Goal: Task Accomplishment & Management: Manage account settings

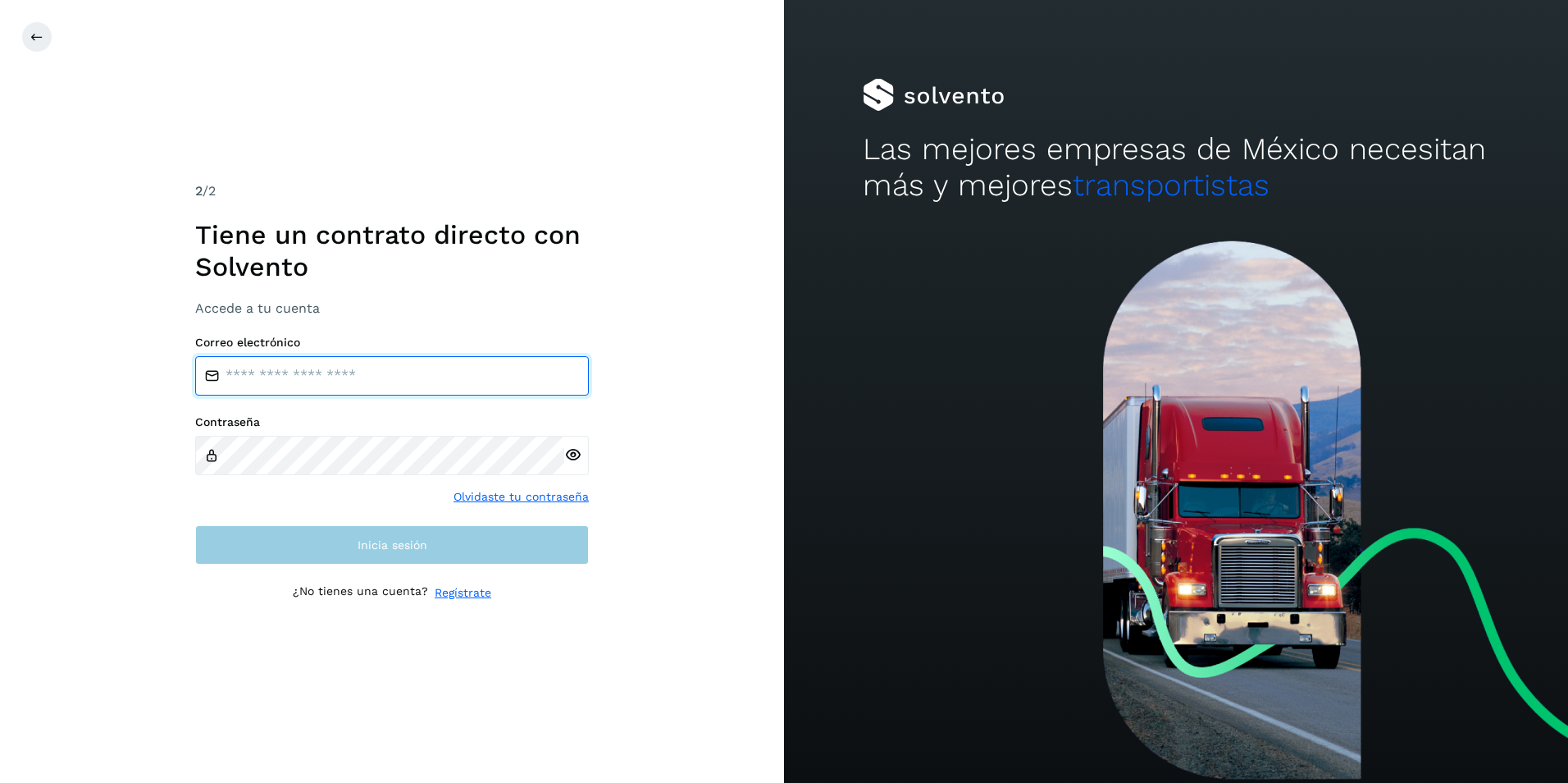
type input "**********"
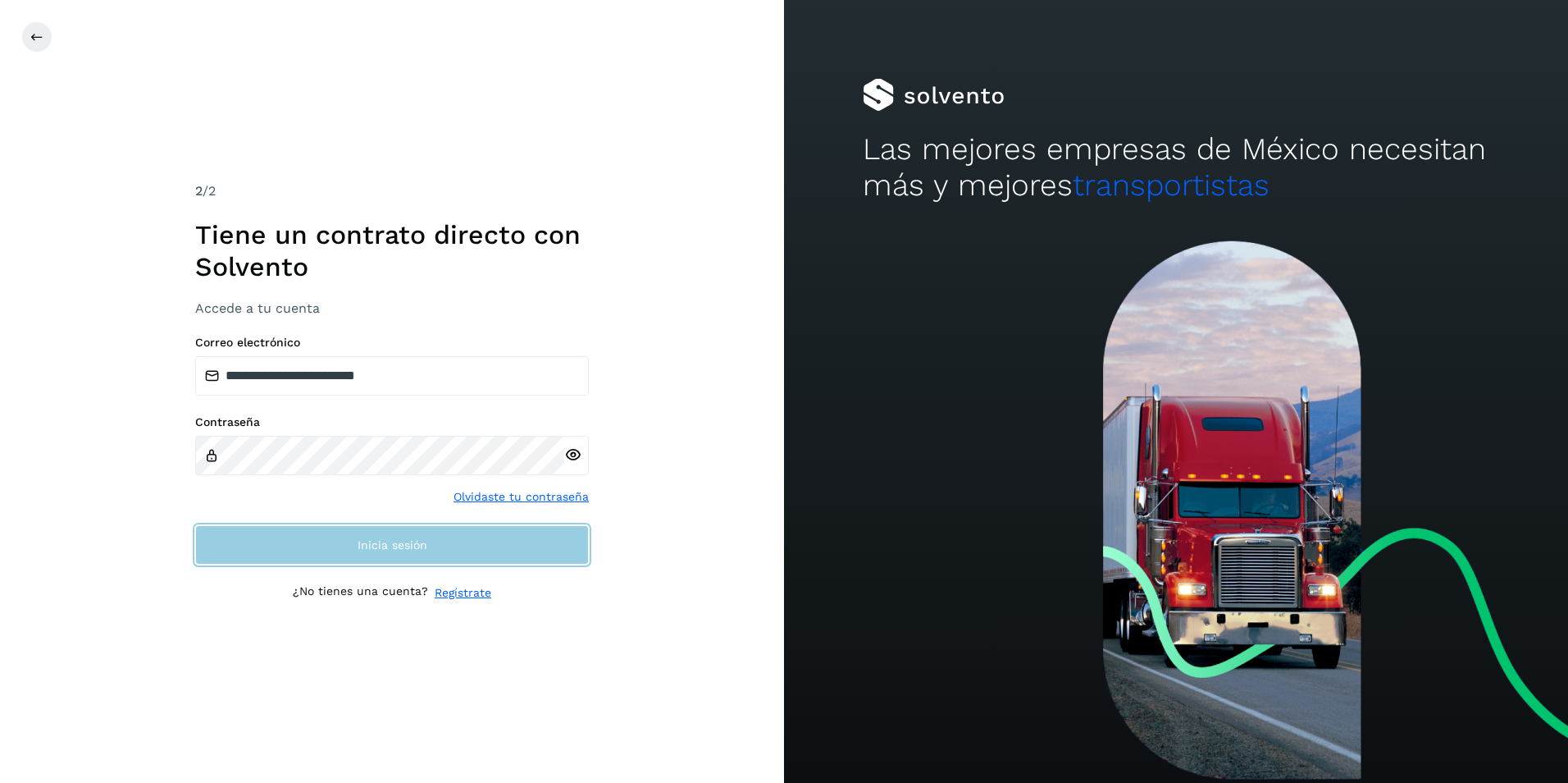
click at [477, 558] on button "Inicia sesión" at bounding box center [392, 545] width 393 height 40
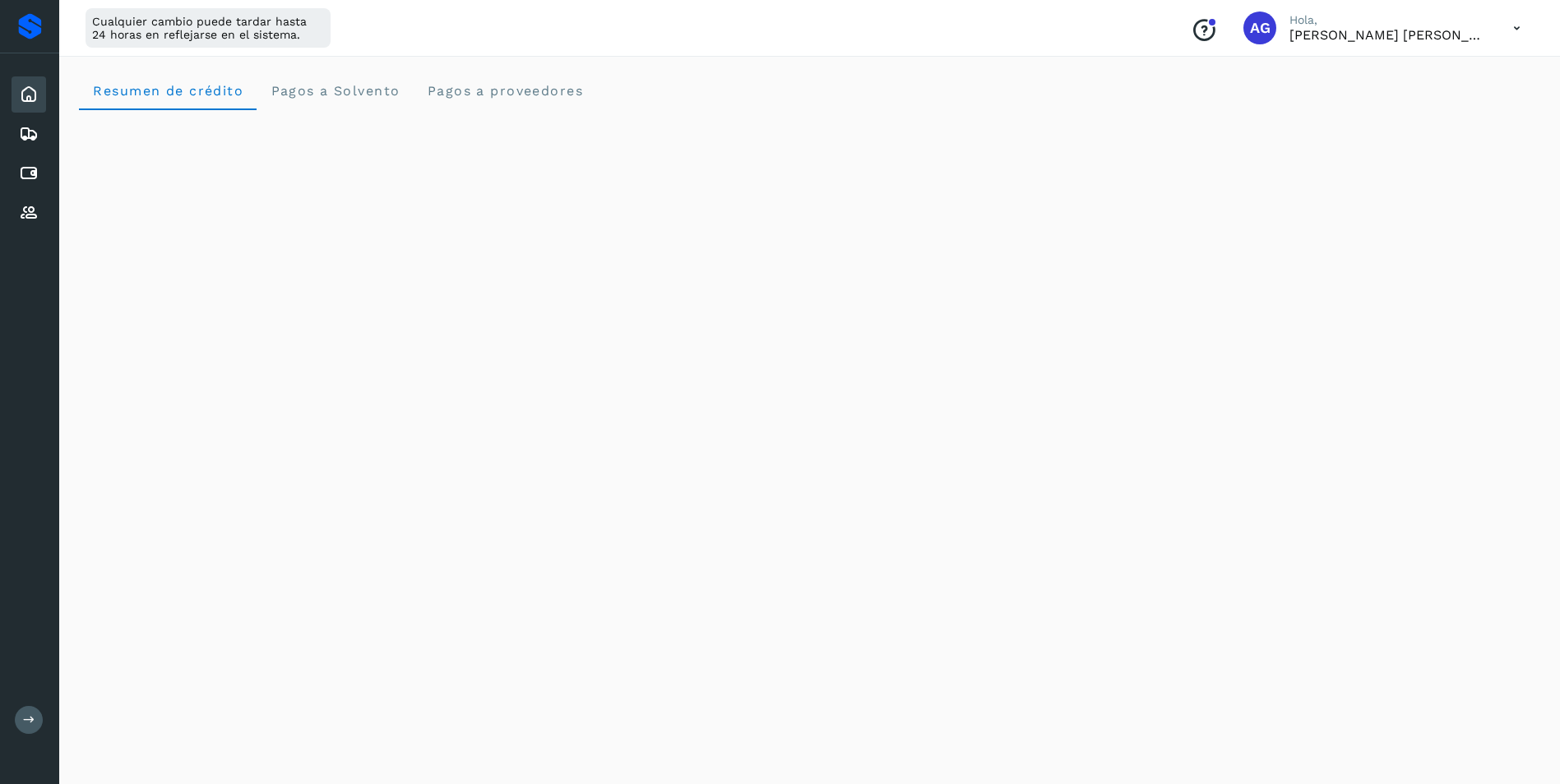
click at [37, 715] on button at bounding box center [29, 720] width 28 height 28
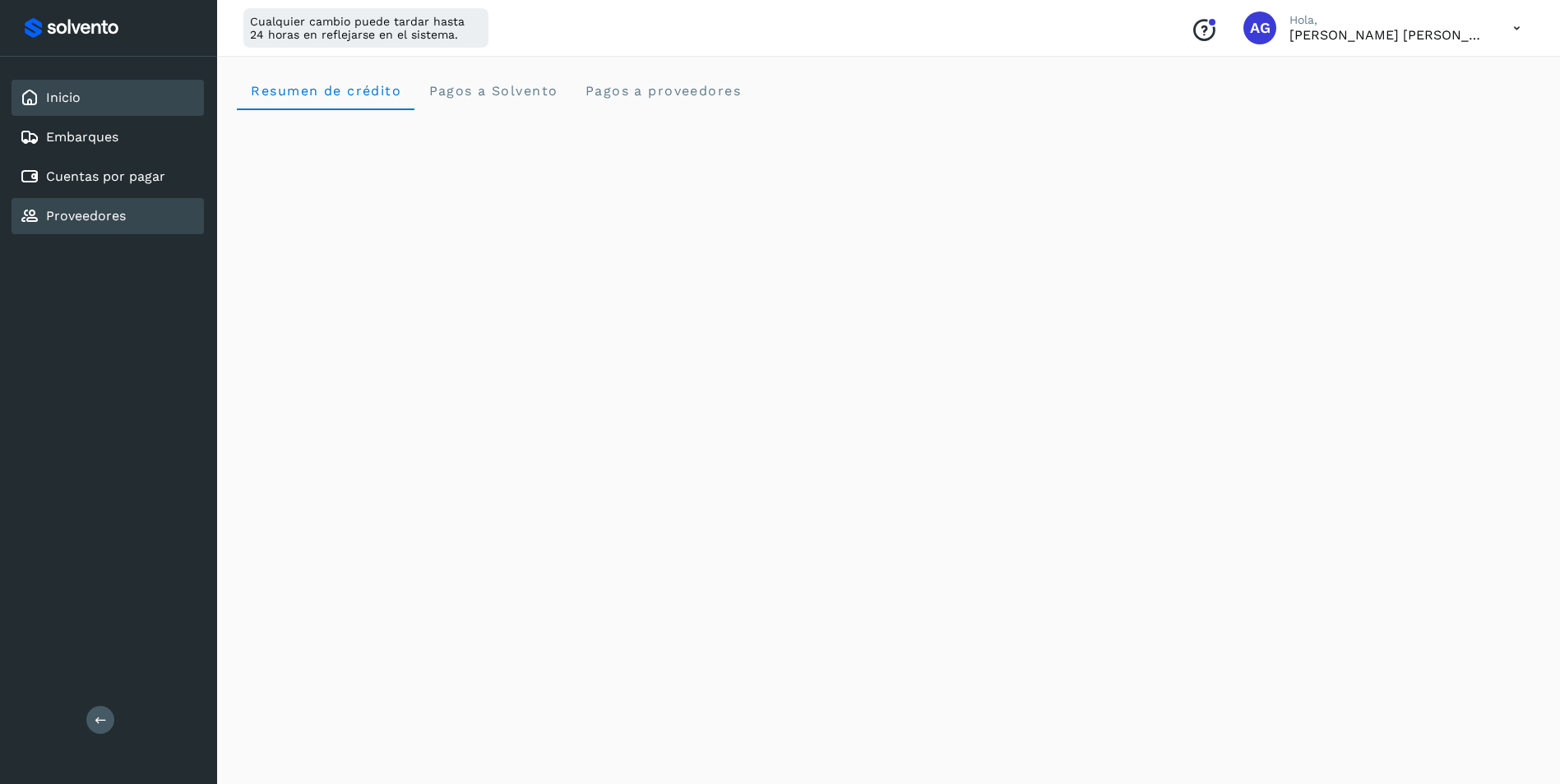
click at [89, 211] on link "Proveedores" at bounding box center [85, 216] width 80 height 16
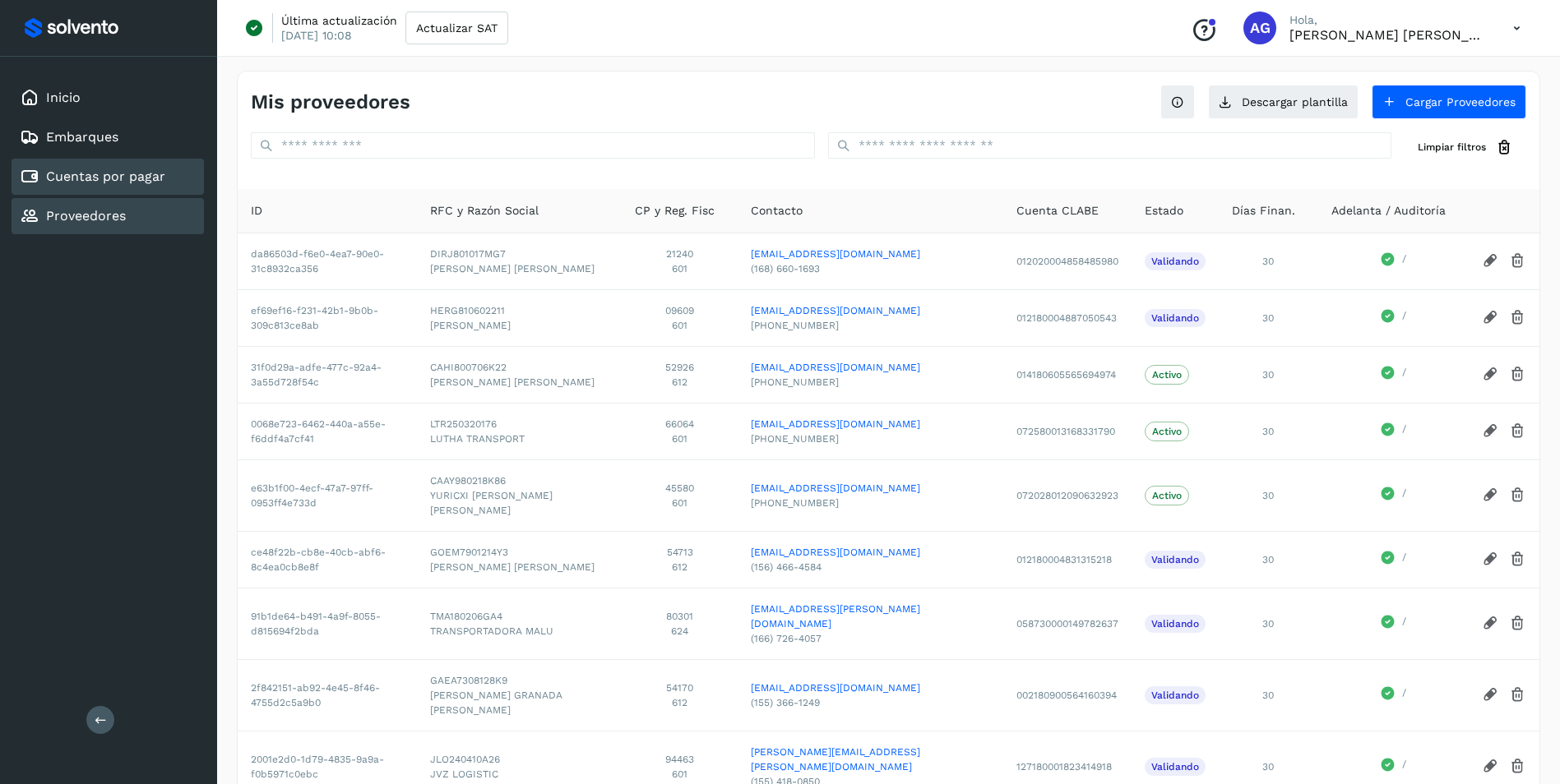
click at [133, 179] on link "Cuentas por pagar" at bounding box center [105, 176] width 119 height 16
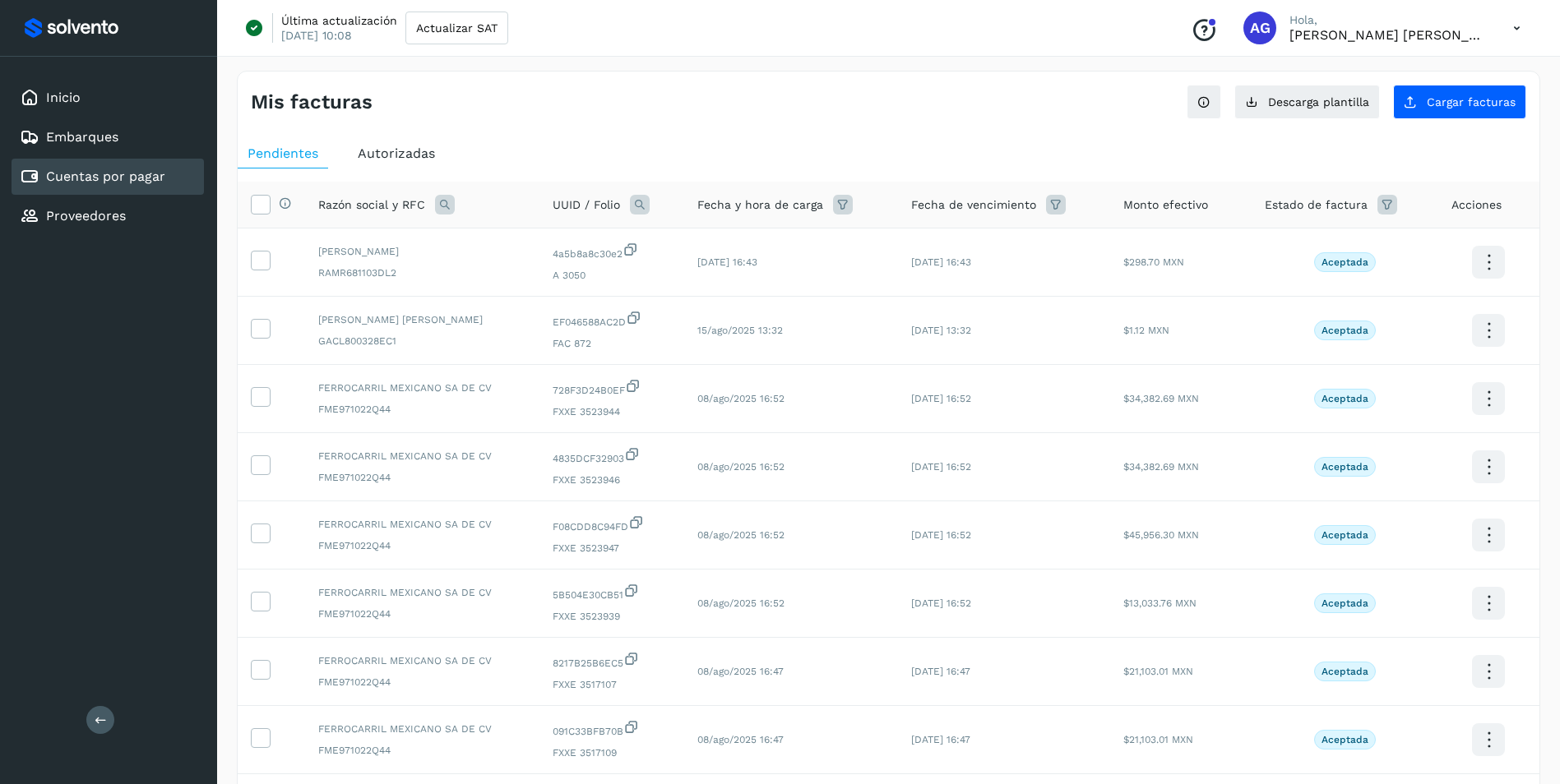
click at [422, 159] on span "Autorizadas" at bounding box center [396, 153] width 77 height 16
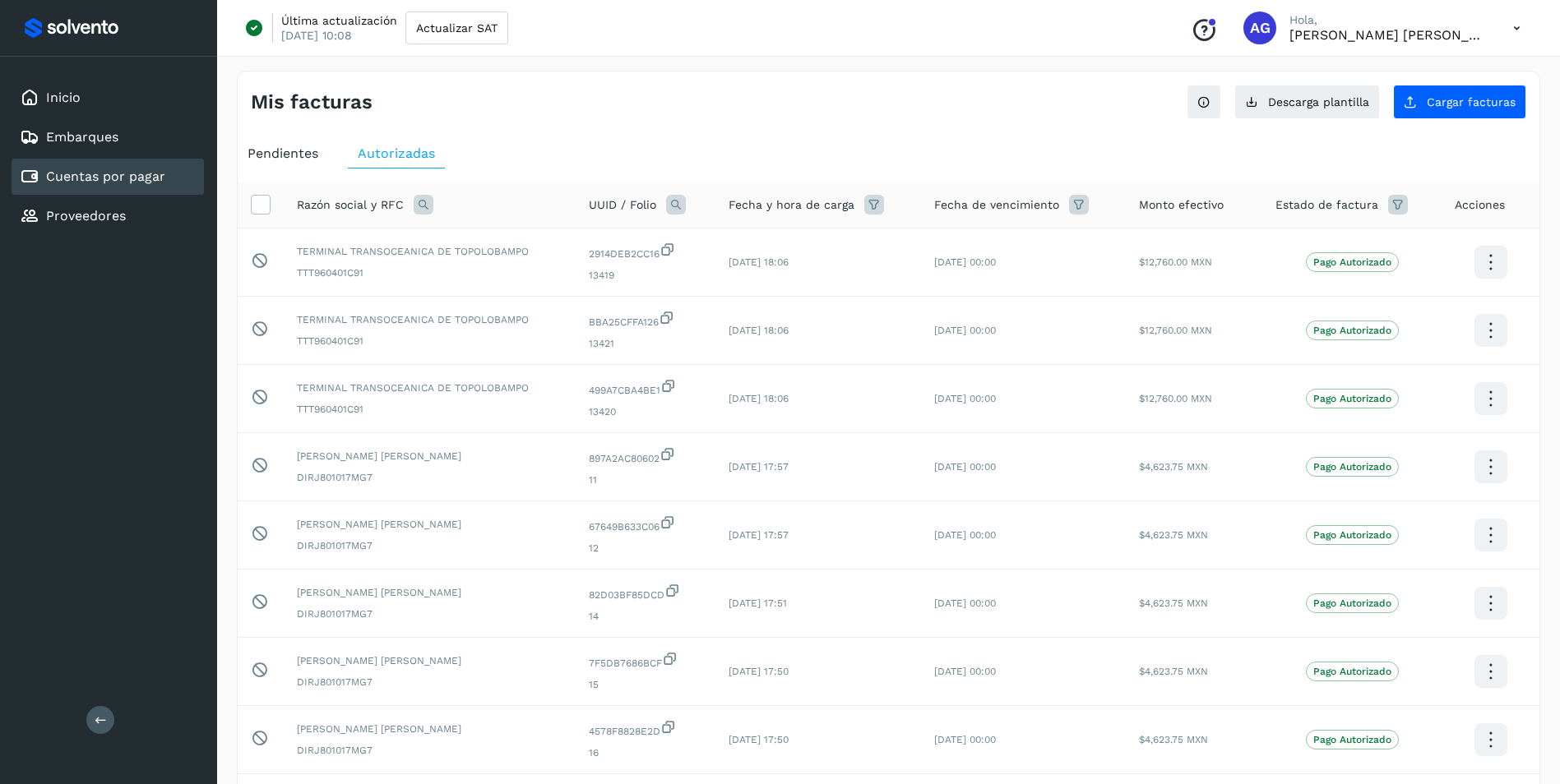
click at [420, 202] on icon at bounding box center [424, 205] width 20 height 20
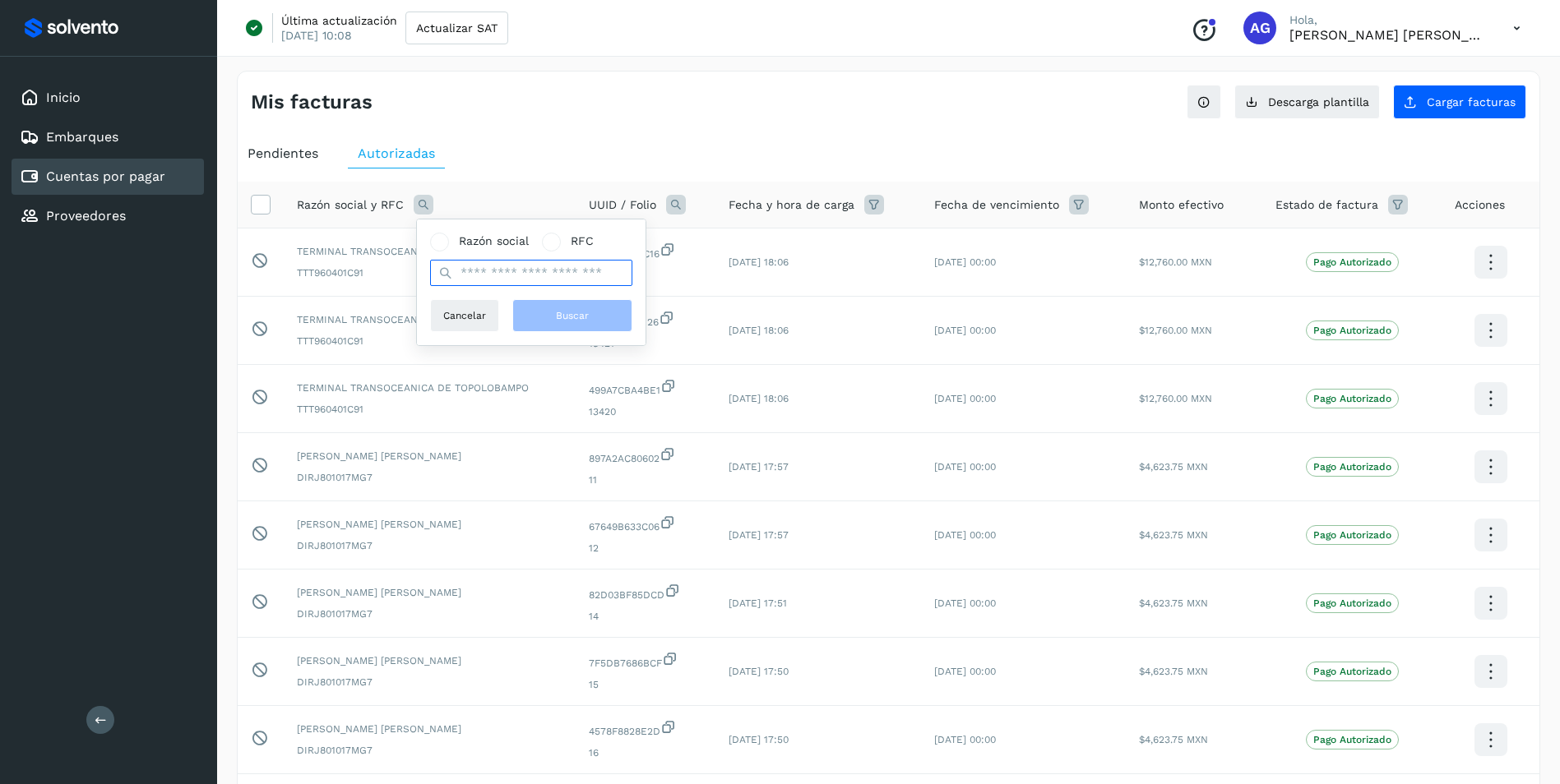
click at [481, 268] on input "text" at bounding box center [531, 272] width 202 height 27
type input "*****"
click at [565, 327] on button "Buscar" at bounding box center [572, 315] width 120 height 33
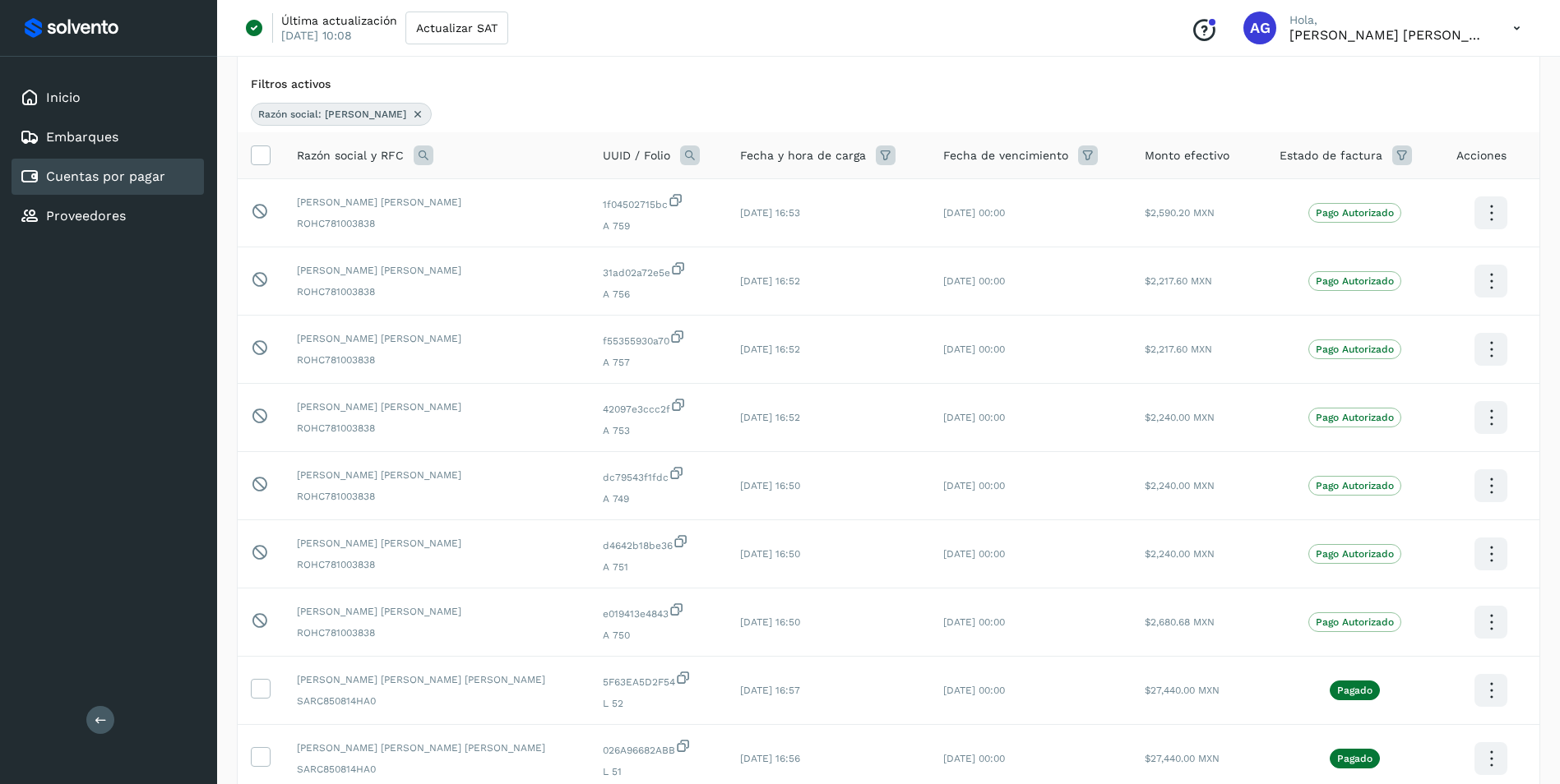
scroll to position [112, 0]
click at [135, 418] on div "Inicio Embarques Cuentas por pagar Proveedores Salir" at bounding box center [108, 392] width 217 height 784
click at [100, 103] on div "Inicio" at bounding box center [108, 98] width 192 height 37
